Goal: Task Accomplishment & Management: Complete application form

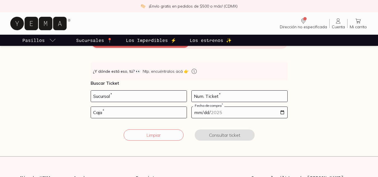
scroll to position [81, 0]
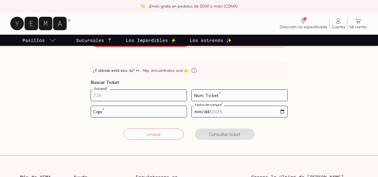
click at [153, 95] on input "number" at bounding box center [139, 95] width 96 height 11
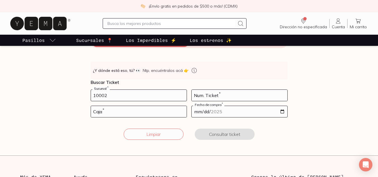
type input "10002"
click at [222, 95] on input "number" at bounding box center [239, 95] width 96 height 11
type input "35"
click at [136, 108] on input "number" at bounding box center [139, 111] width 96 height 11
type input "02"
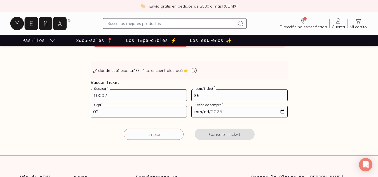
click at [281, 110] on input "date" at bounding box center [239, 111] width 96 height 11
type input "[DATE]"
click at [214, 132] on button "Consultar ticket" at bounding box center [225, 134] width 60 height 11
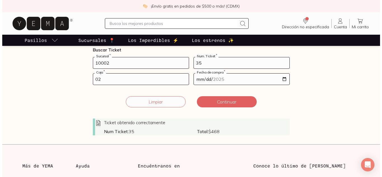
scroll to position [112, 0]
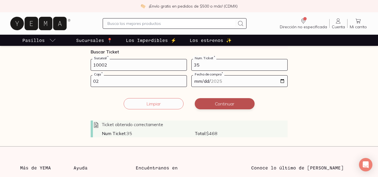
click at [220, 107] on button "Continuar" at bounding box center [225, 103] width 60 height 11
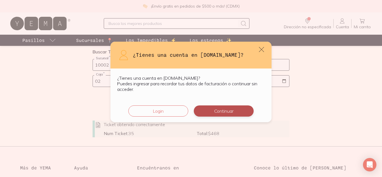
click at [216, 113] on button "Continuar" at bounding box center [224, 110] width 60 height 11
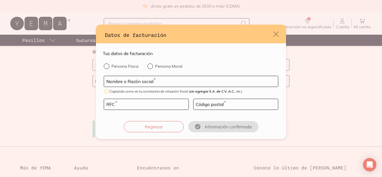
click at [186, 87] on div "Nombre o Razón social * Captúralo como en tu constancia de situación fiscal ( s…" at bounding box center [191, 85] width 174 height 18
click at [176, 81] on input "default" at bounding box center [191, 81] width 174 height 11
type input "OPERADORA ALKROU 1"
type input "OAU2105042W8"
type input "11560"
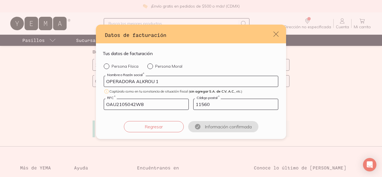
click at [109, 67] on div "default" at bounding box center [108, 66] width 8 height 6
click at [108, 67] on input "Persona Física" at bounding box center [106, 65] width 4 height 4
radio input "true"
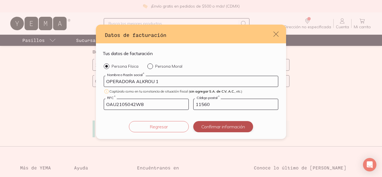
click at [213, 126] on button "Confirmar información" at bounding box center [223, 126] width 60 height 11
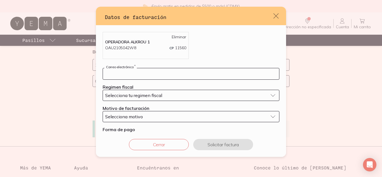
click at [171, 74] on input "default" at bounding box center [191, 73] width 176 height 11
drag, startPoint x: 137, startPoint y: 75, endPoint x: 117, endPoint y: 68, distance: 21.2
click at [117, 68] on label "Correo electrónico *" at bounding box center [191, 73] width 176 height 11
click at [117, 72] on input "default" at bounding box center [191, 73] width 176 height 11
type input "[EMAIL_ADDRESS][DOMAIN_NAME]"
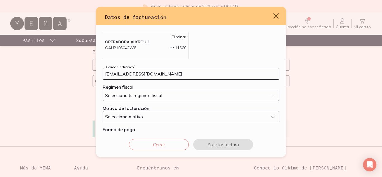
click at [143, 93] on span "Selecciona tu regimen fiscal" at bounding box center [133, 96] width 57 height 6
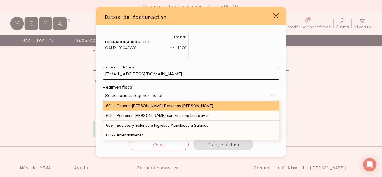
click at [143, 104] on span "601 - General [PERSON_NAME] Personas [PERSON_NAME]" at bounding box center [159, 105] width 107 height 5
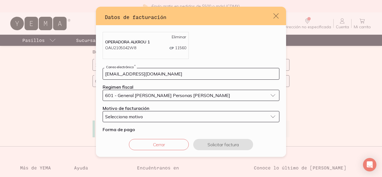
click at [138, 115] on span "Selecciona motivo" at bounding box center [124, 117] width 38 height 6
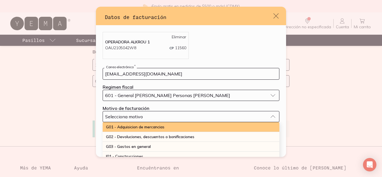
click at [139, 127] on span "G01 - Adquisicion de mercancias" at bounding box center [135, 126] width 58 height 5
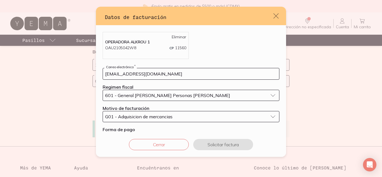
scroll to position [18, 0]
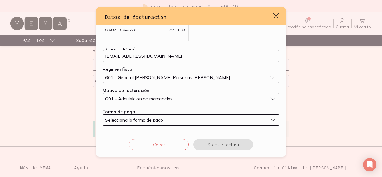
click at [172, 119] on div "Selecciona la forma de pago" at bounding box center [186, 120] width 163 height 6
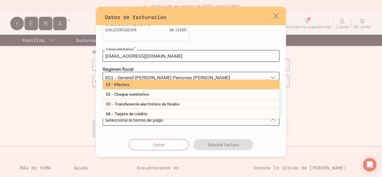
click at [152, 83] on div "01 - Efectivo" at bounding box center [191, 85] width 177 height 10
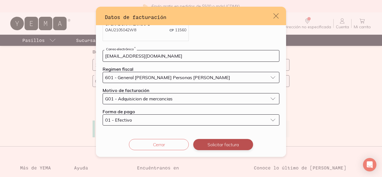
click at [212, 143] on button "Solicitar factura" at bounding box center [223, 144] width 60 height 11
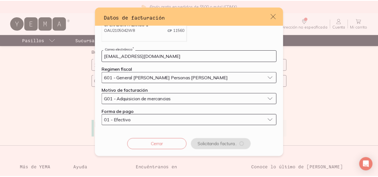
scroll to position [0, 0]
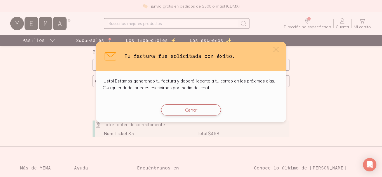
click at [186, 112] on button "Cerrar" at bounding box center [191, 109] width 60 height 11
